Goal: Navigation & Orientation: Find specific page/section

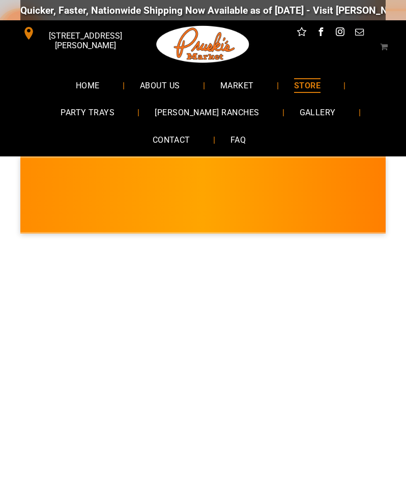
click at [199, 117] on span "[PERSON_NAME] RANCHES" at bounding box center [206, 112] width 104 height 15
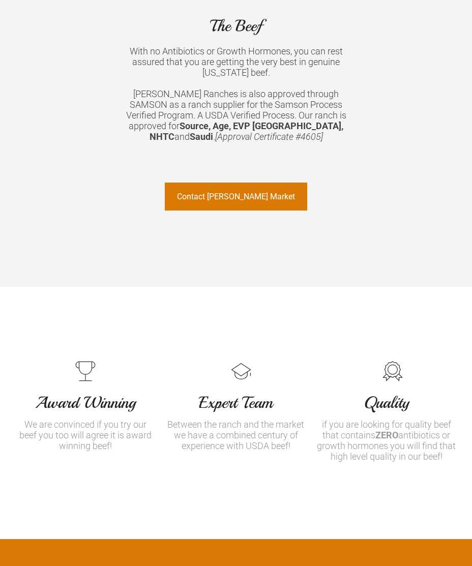
scroll to position [972, 0]
